Goal: Entertainment & Leisure: Consume media (video, audio)

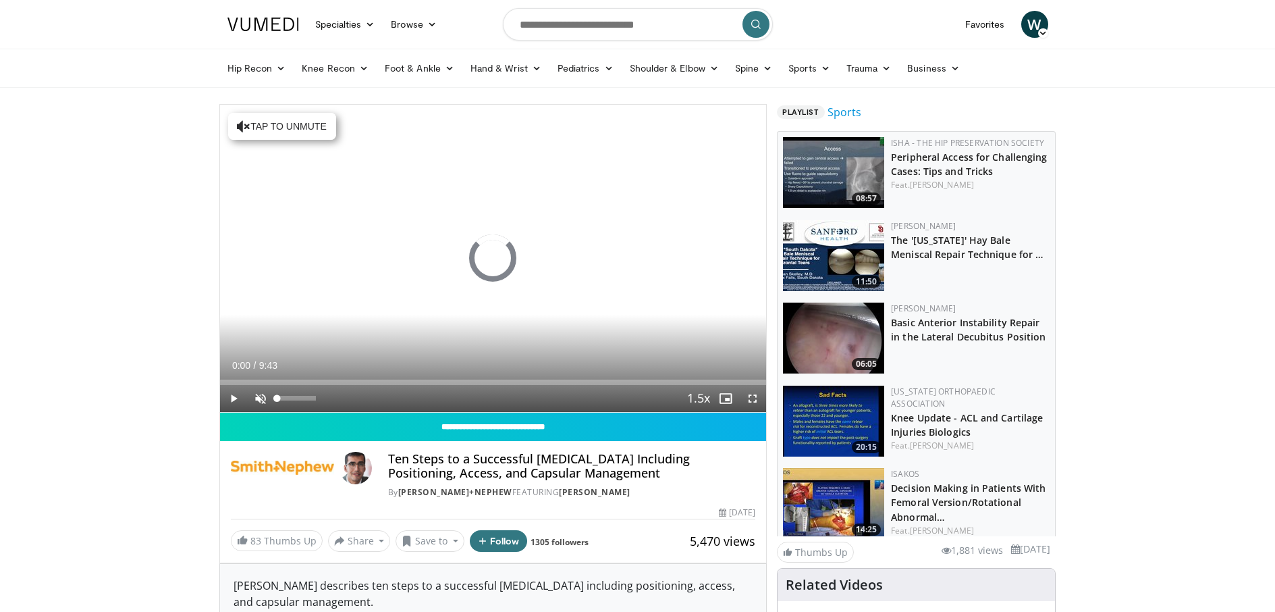
click at [265, 395] on span "Video Player" at bounding box center [260, 398] width 27 height 27
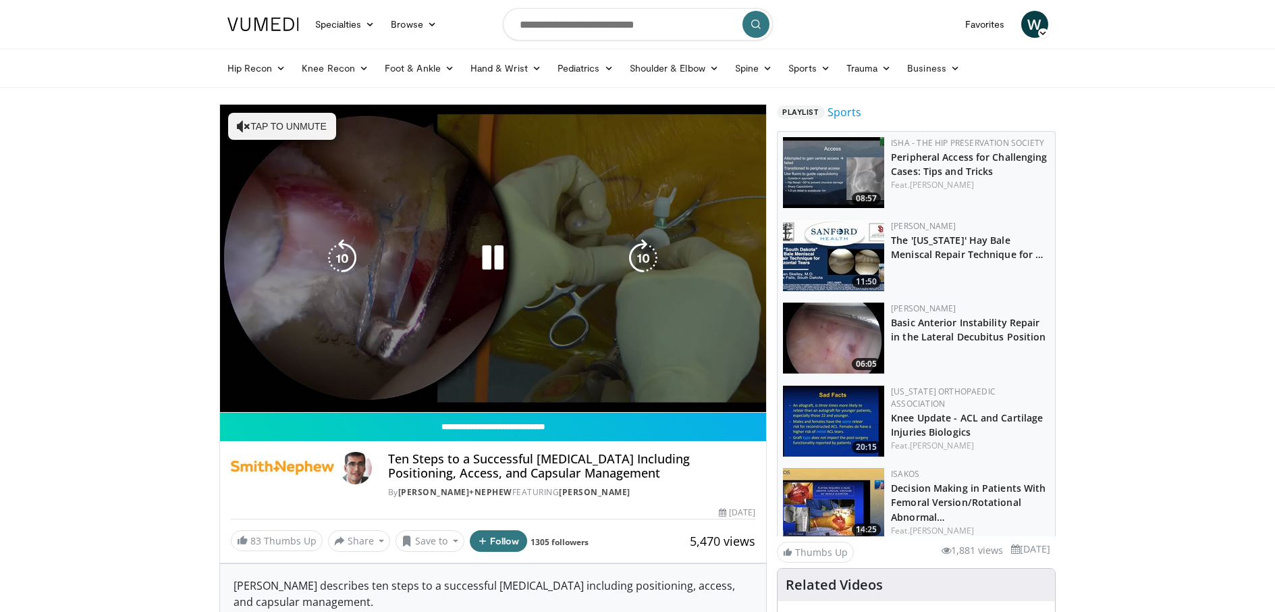
click at [336, 399] on div "Loaded : 1.70% 0:00 1:39" at bounding box center [493, 405] width 547 height 13
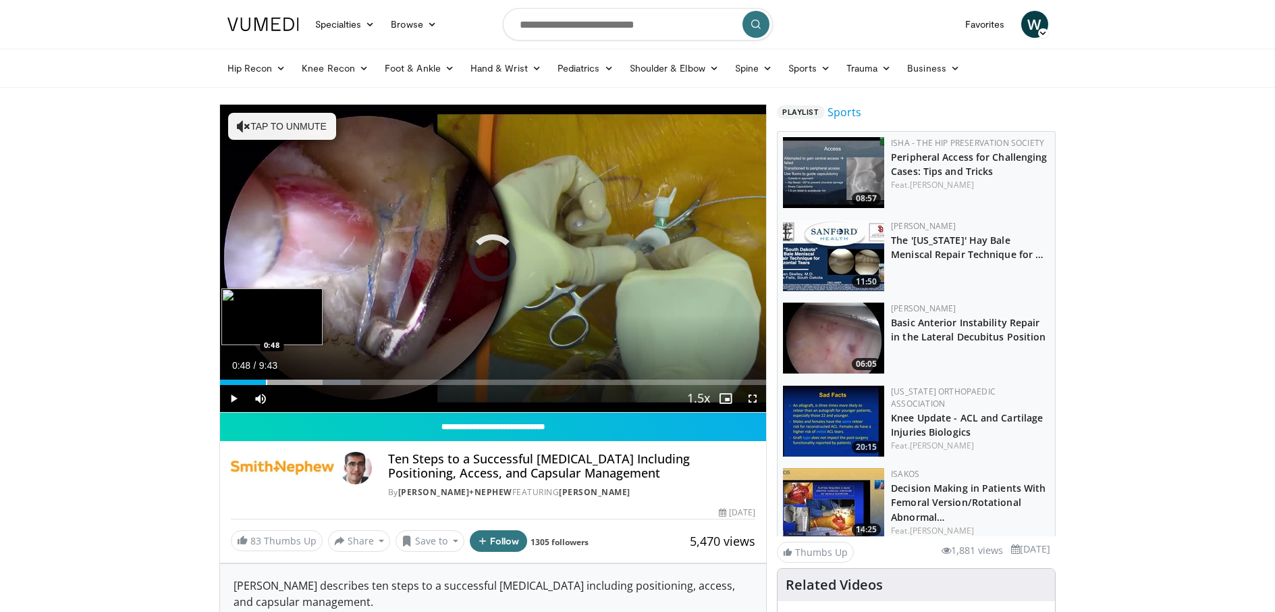
click at [266, 382] on div "Progress Bar" at bounding box center [266, 381] width 1 height 5
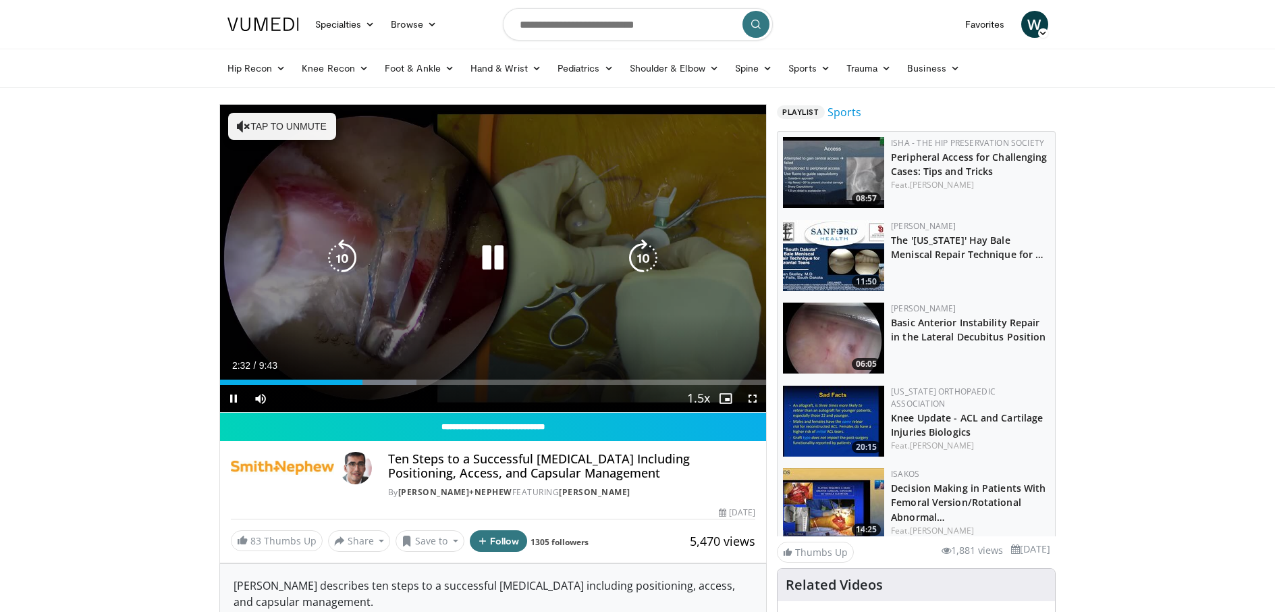
click at [654, 259] on icon "Video Player" at bounding box center [644, 258] width 38 height 38
click at [650, 260] on icon "Video Player" at bounding box center [644, 258] width 38 height 38
click at [336, 257] on icon "Video Player" at bounding box center [342, 258] width 38 height 38
click at [330, 249] on icon "Video Player" at bounding box center [342, 258] width 38 height 38
click at [486, 259] on icon "Video Player" at bounding box center [493, 258] width 38 height 38
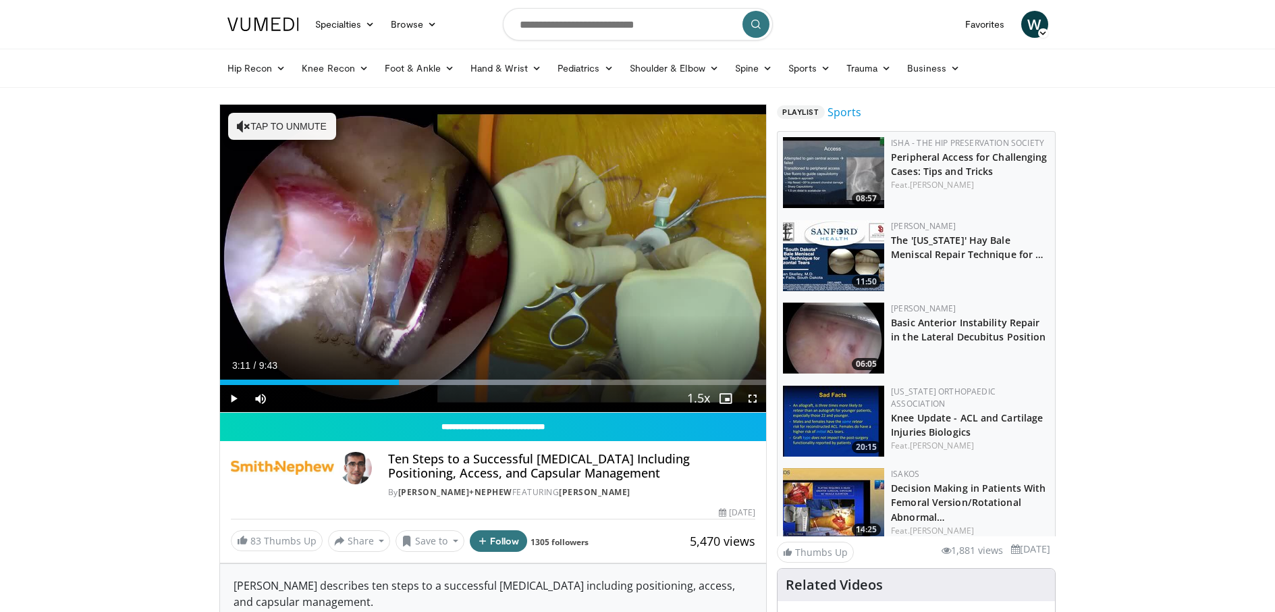
click at [747, 398] on span "Video Player" at bounding box center [752, 398] width 27 height 27
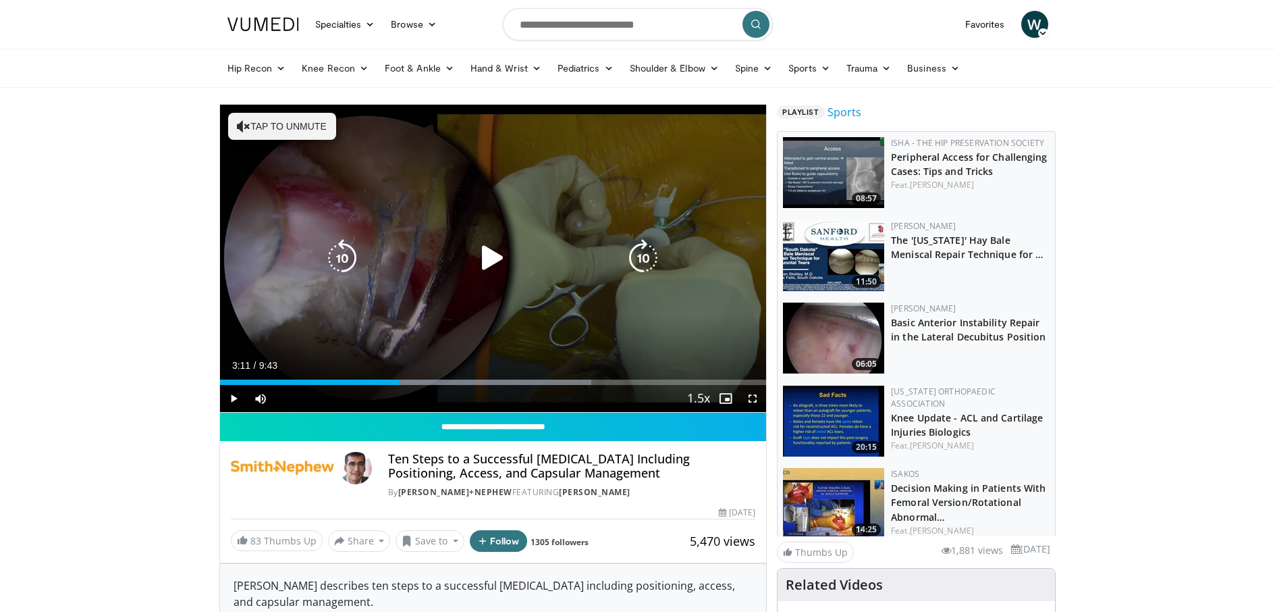
click at [348, 250] on icon "Video Player" at bounding box center [342, 258] width 38 height 38
click at [496, 250] on icon "Video Player" at bounding box center [493, 258] width 38 height 38
click at [334, 254] on icon "Video Player" at bounding box center [342, 258] width 38 height 38
click at [511, 266] on icon "Video Player" at bounding box center [493, 258] width 38 height 38
click at [492, 257] on div "10 seconds Tap to unmute" at bounding box center [493, 258] width 547 height 307
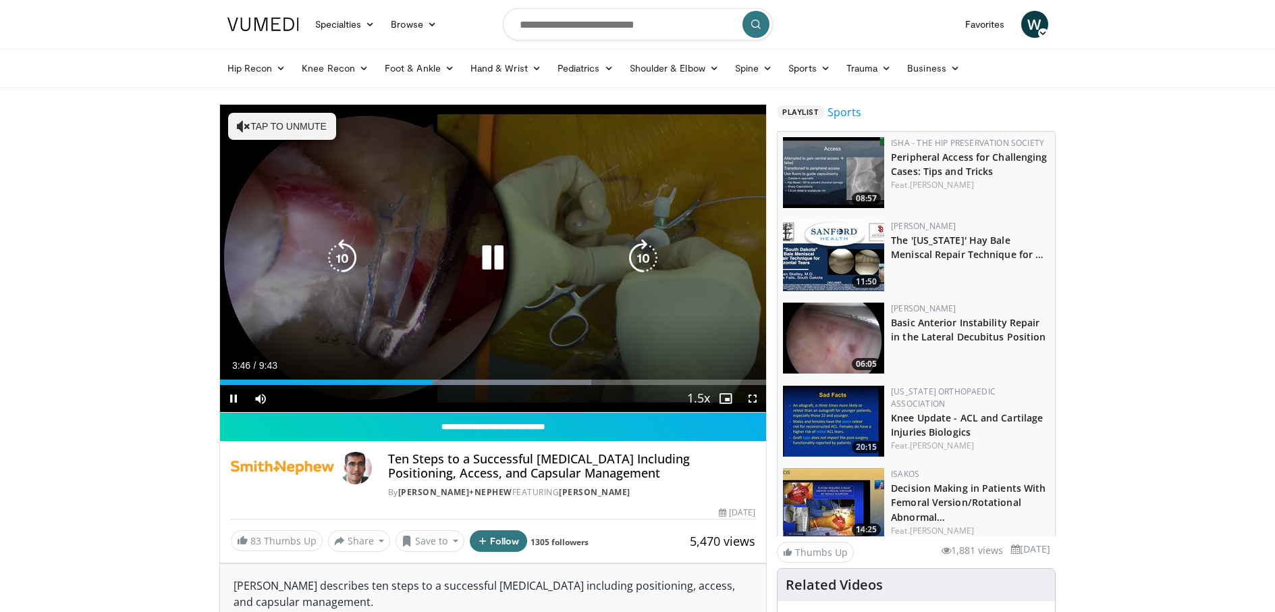
click at [492, 255] on icon "Video Player" at bounding box center [493, 258] width 38 height 38
click at [339, 253] on icon "Video Player" at bounding box center [342, 258] width 38 height 38
click at [566, 190] on div "20 seconds Tap to unmute" at bounding box center [493, 258] width 547 height 307
click at [487, 259] on icon "Video Player" at bounding box center [493, 258] width 38 height 38
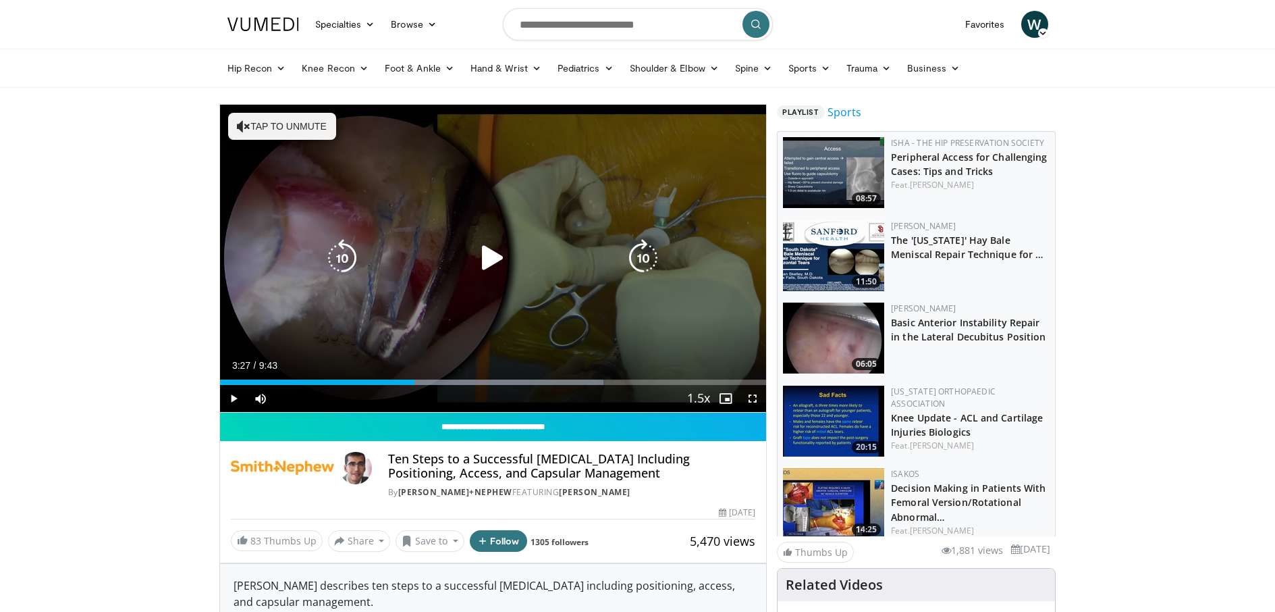
click at [487, 259] on icon "Video Player" at bounding box center [493, 258] width 38 height 38
click at [348, 263] on icon "Video Player" at bounding box center [342, 258] width 38 height 38
click at [487, 266] on icon "Video Player" at bounding box center [493, 258] width 38 height 38
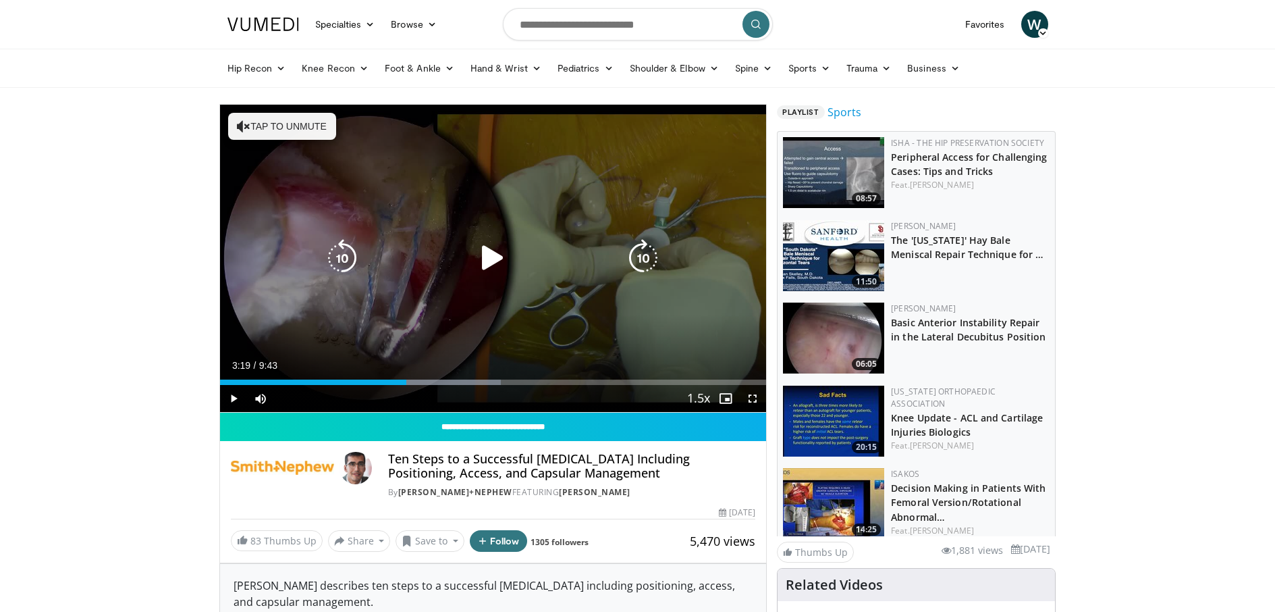
click at [487, 266] on icon "Video Player" at bounding box center [493, 258] width 38 height 38
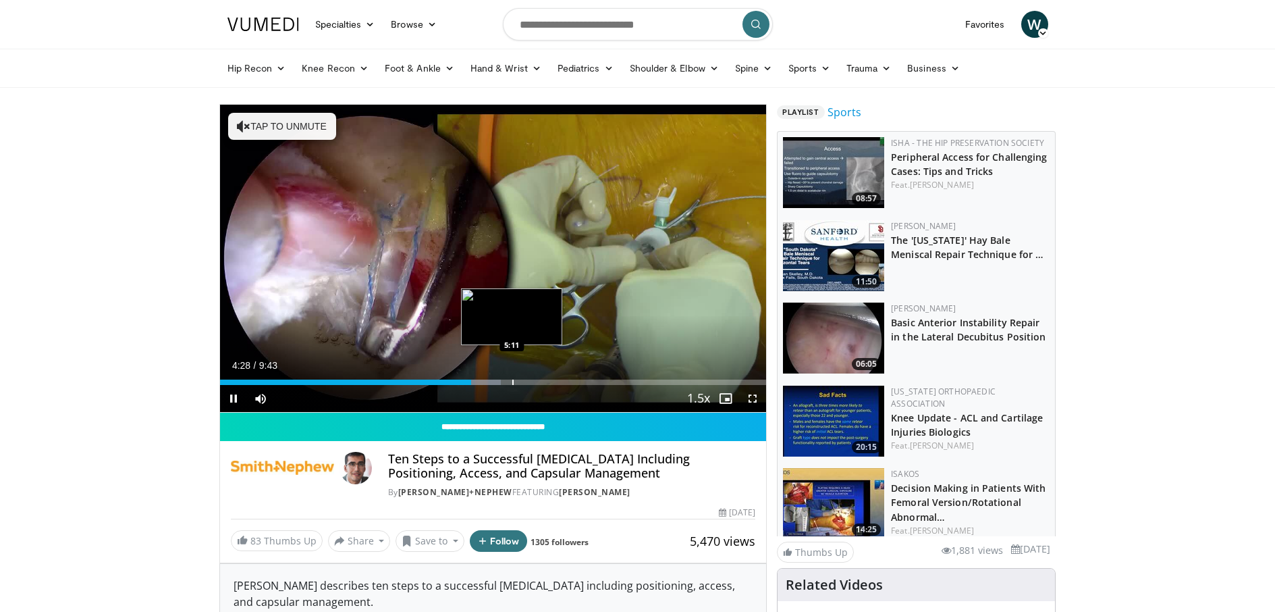
click at [512, 379] on div "Progress Bar" at bounding box center [512, 381] width 1 height 5
click at [618, 385] on div "Current Time 5:17 / Duration 9:43 Pause Skip Backward Skip Forward Mute Loaded …" at bounding box center [493, 398] width 547 height 27
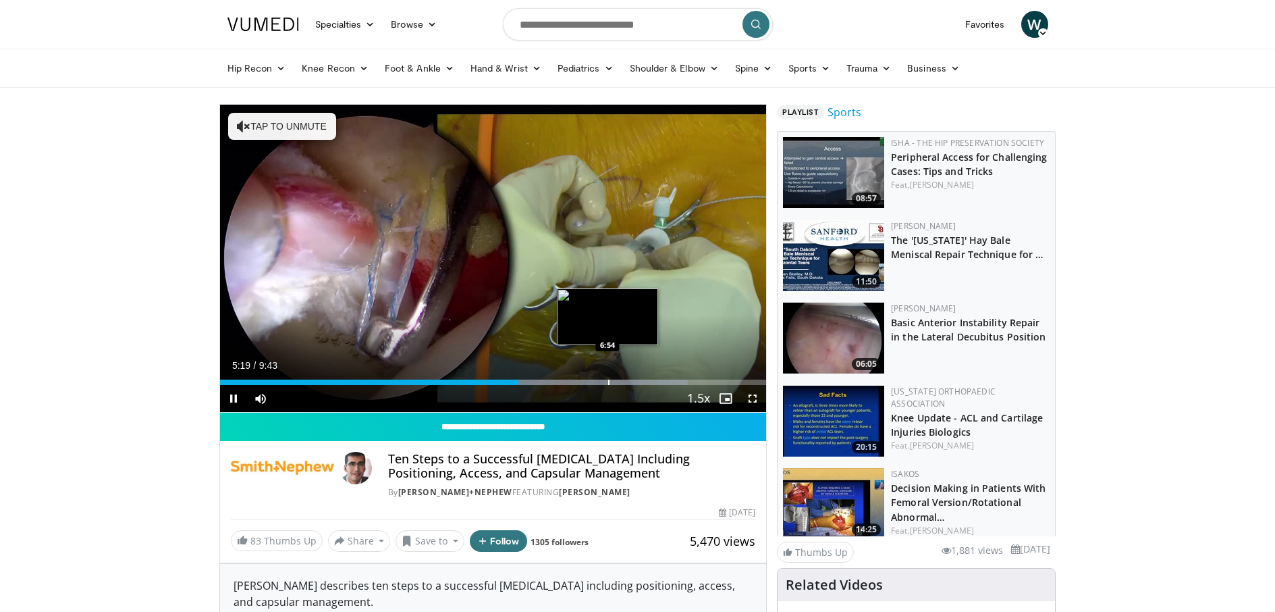
click at [607, 378] on div "Loaded : 85.70% 5:18 6:54" at bounding box center [493, 378] width 547 height 13
click at [583, 384] on div "Progress Bar" at bounding box center [583, 381] width 1 height 5
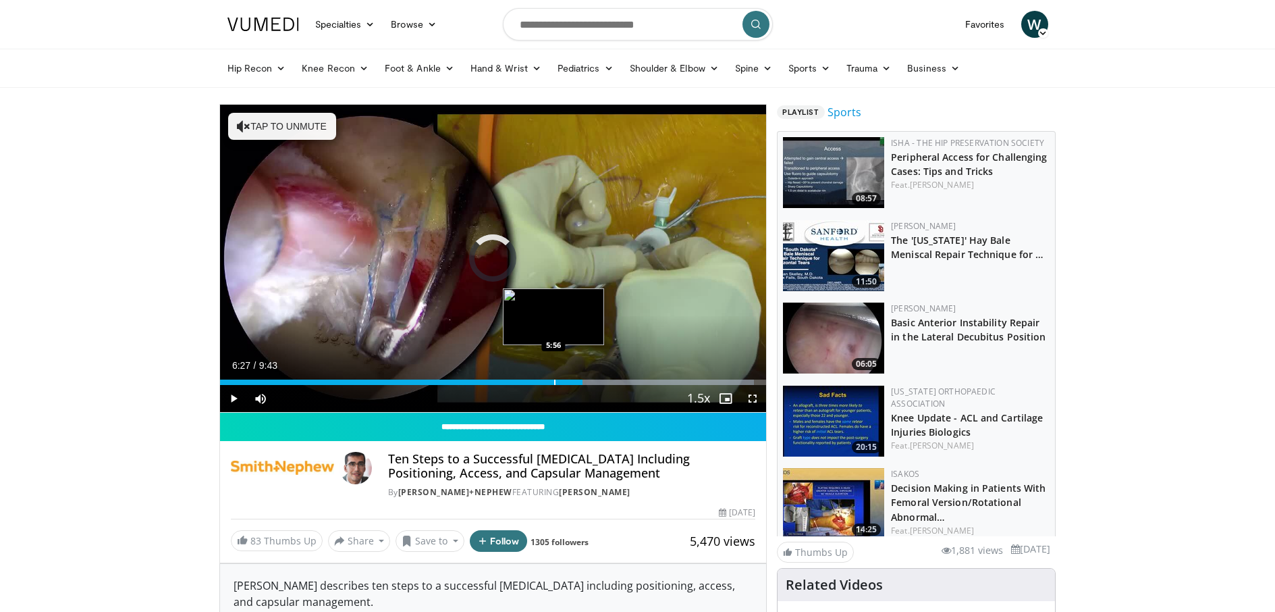
click at [554, 380] on div "Progress Bar" at bounding box center [554, 381] width 1 height 5
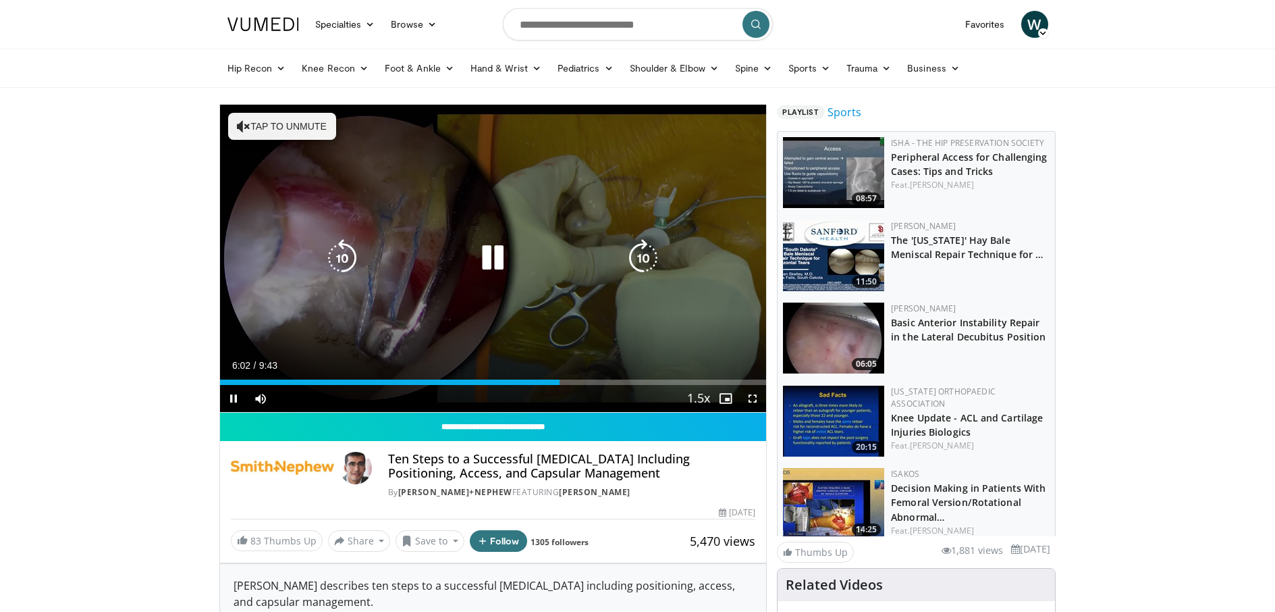
click at [525, 381] on div "6:02" at bounding box center [390, 381] width 340 height 5
click at [332, 251] on icon "Video Player" at bounding box center [342, 258] width 38 height 38
click at [520, 261] on div "Video Player" at bounding box center [493, 257] width 328 height 27
